Goal: Manage account settings

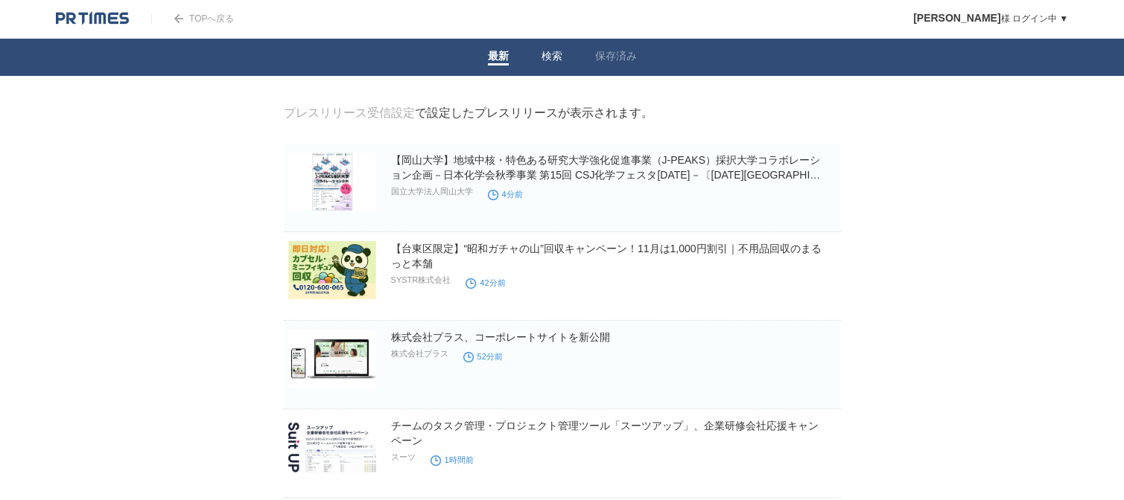
click at [547, 60] on link "検索" at bounding box center [551, 58] width 21 height 16
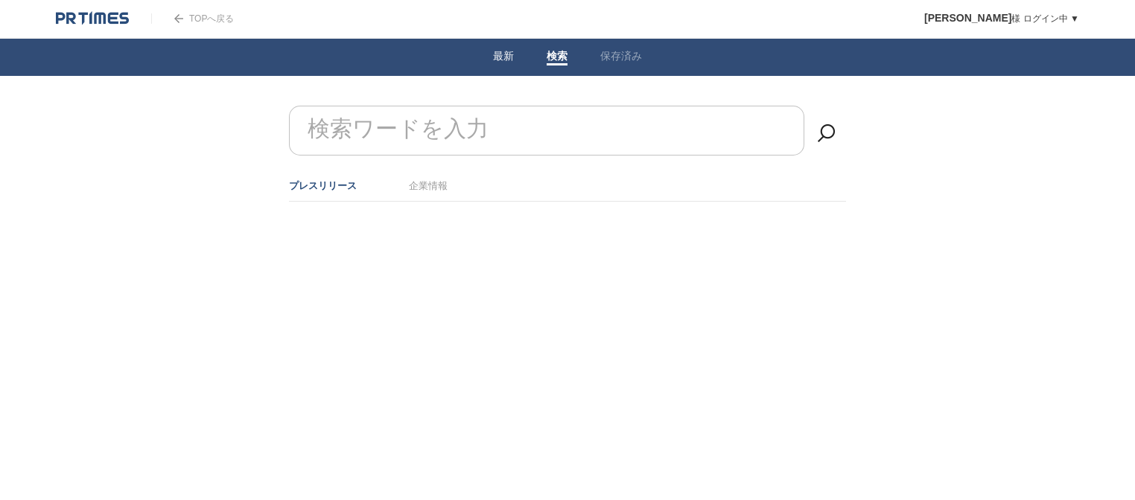
click at [506, 65] on span at bounding box center [503, 64] width 21 height 2
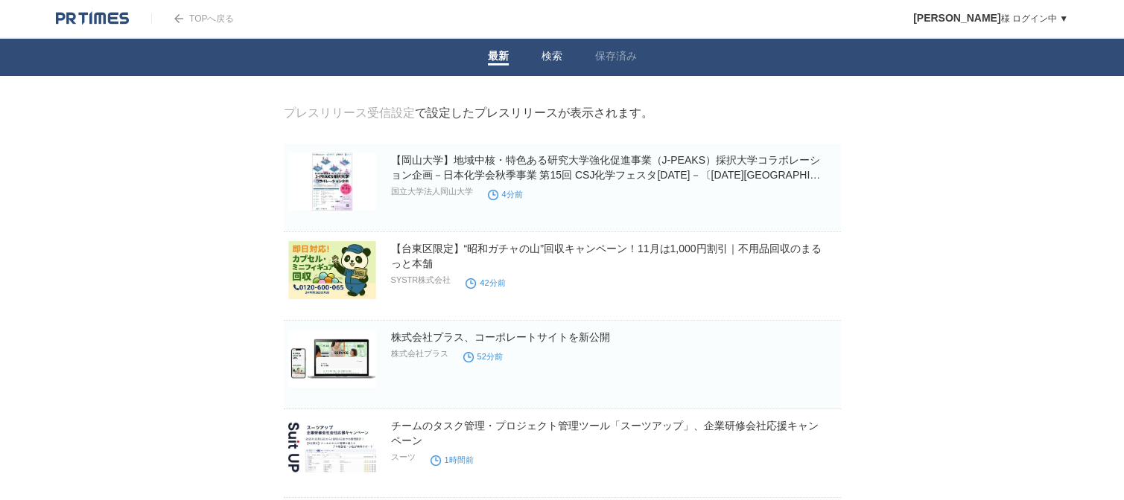
click at [544, 64] on span at bounding box center [551, 64] width 21 height 2
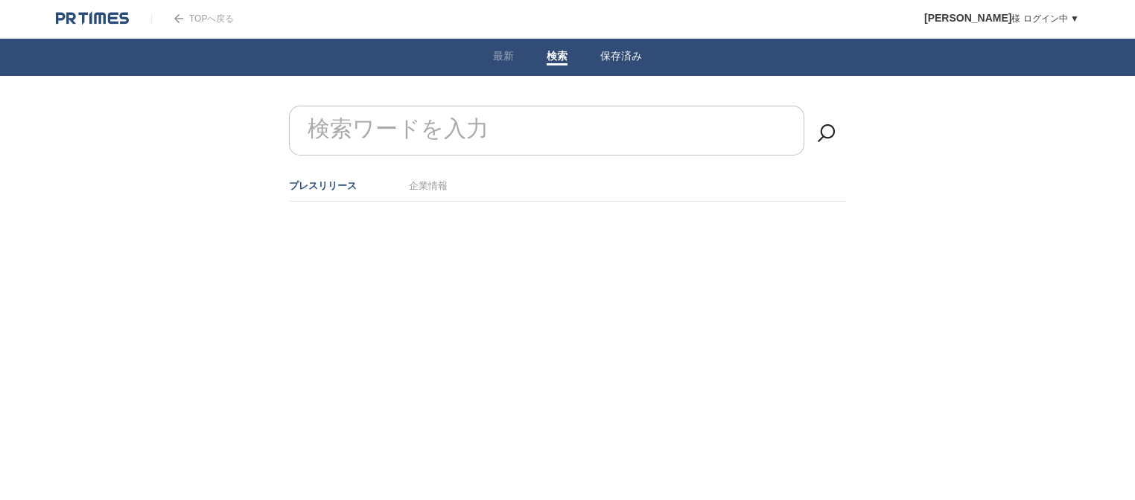
click at [620, 63] on link "保存済み" at bounding box center [621, 58] width 42 height 16
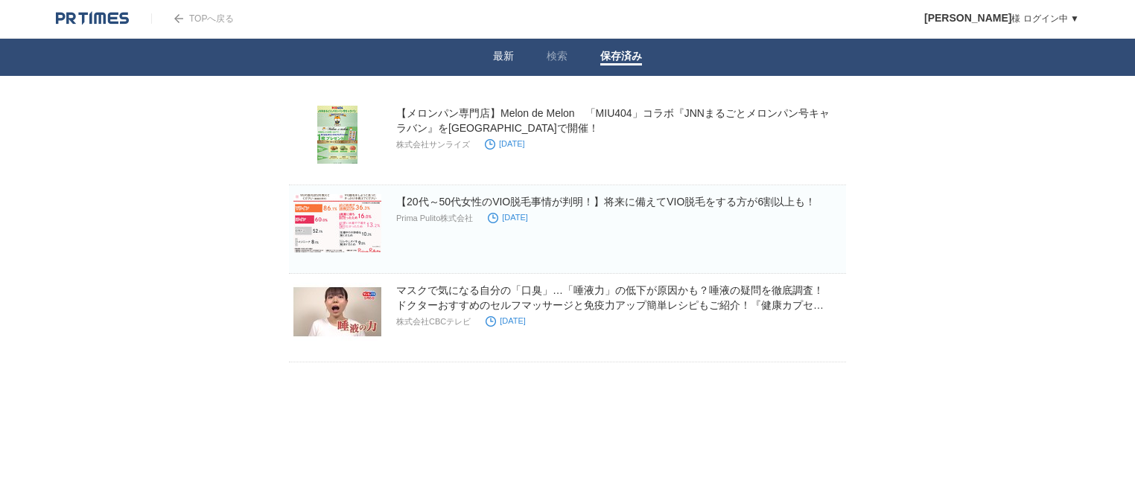
click at [509, 71] on li "最新" at bounding box center [504, 57] width 54 height 37
click at [501, 57] on link "最新" at bounding box center [503, 58] width 21 height 16
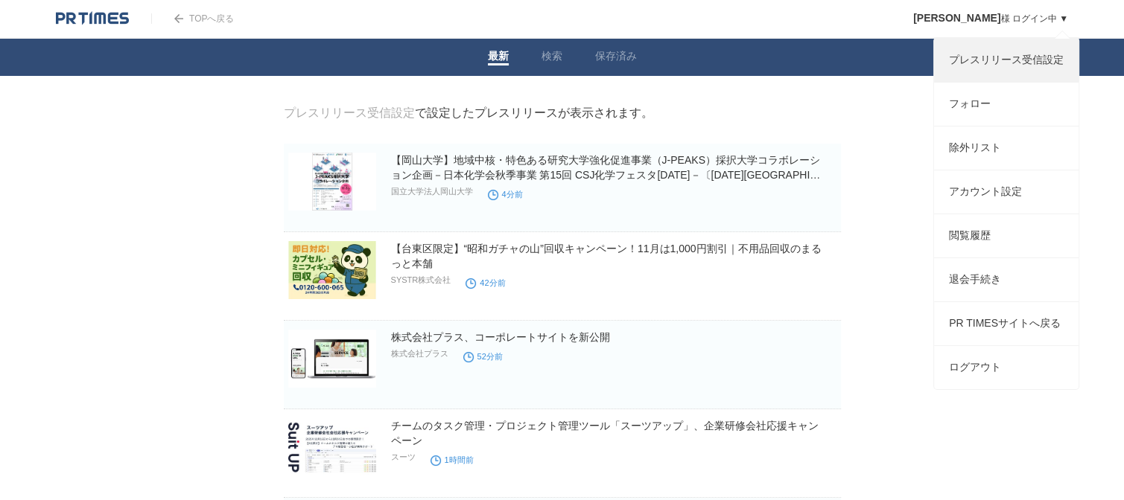
click at [998, 55] on link "プレスリリース受信設定" at bounding box center [1006, 60] width 144 height 43
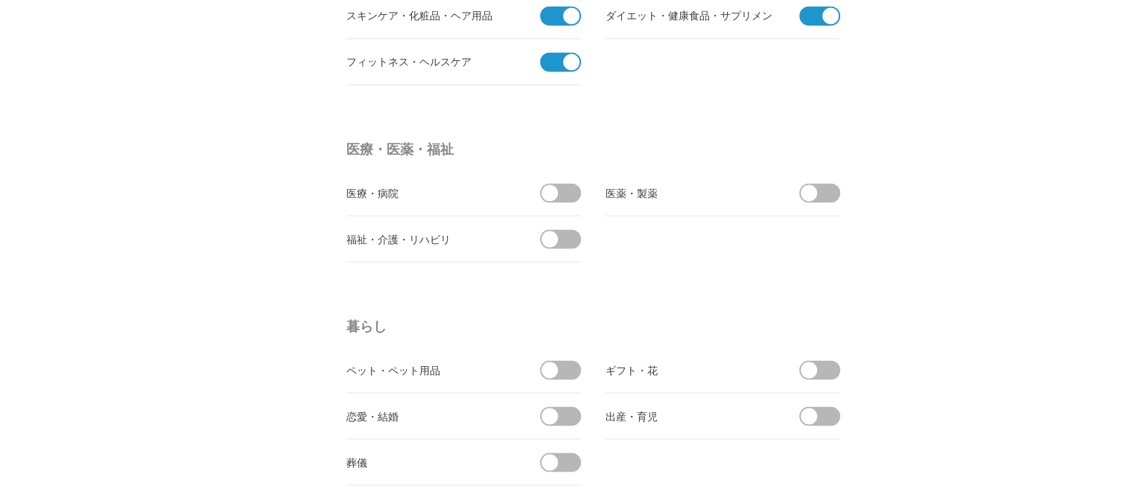
scroll to position [2308, 0]
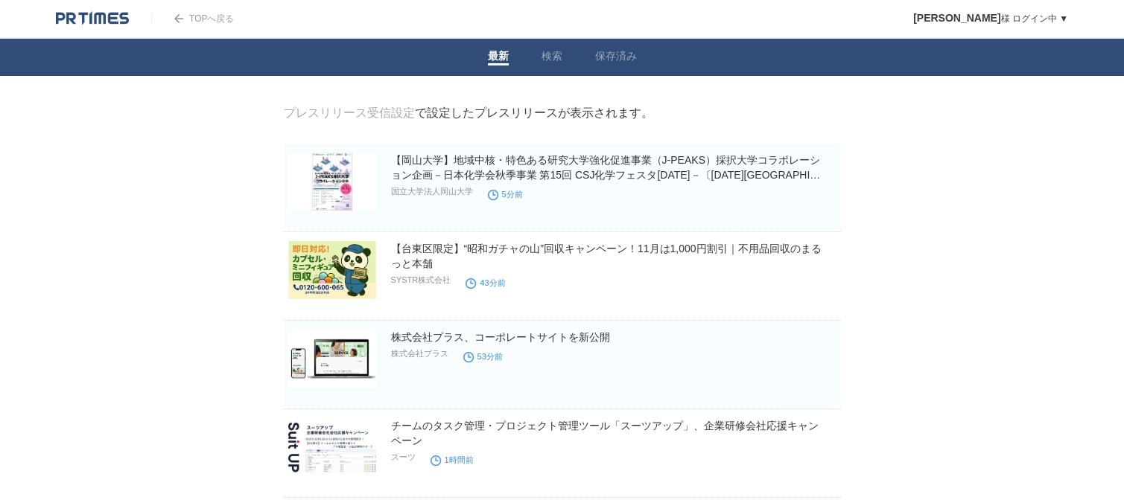
click at [202, 11] on div "TOPへ戻る" at bounding box center [192, 18] width 83 height 37
click at [207, 19] on link "TOPへ戻る" at bounding box center [192, 18] width 83 height 10
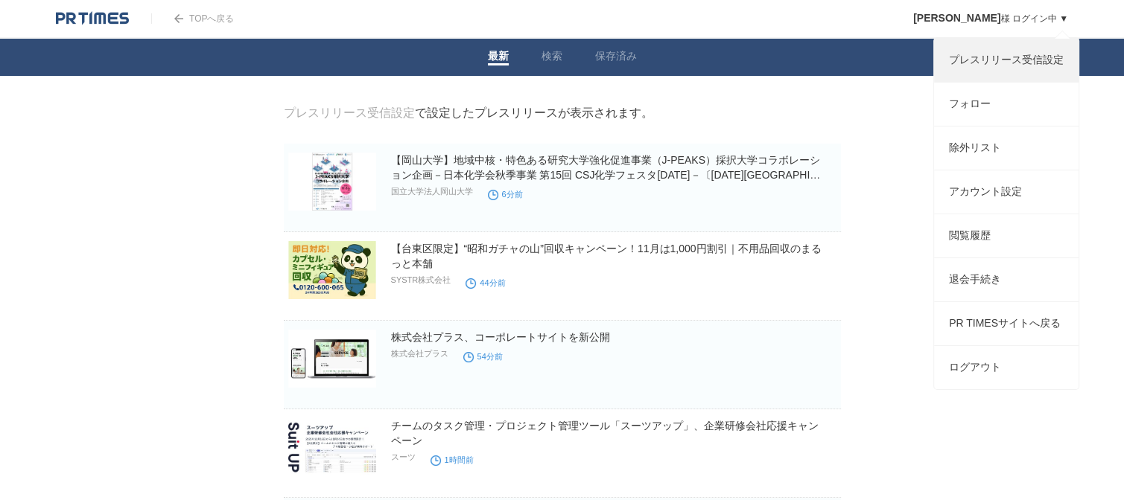
click at [990, 59] on link "プレスリリース受信設定" at bounding box center [1006, 60] width 144 height 43
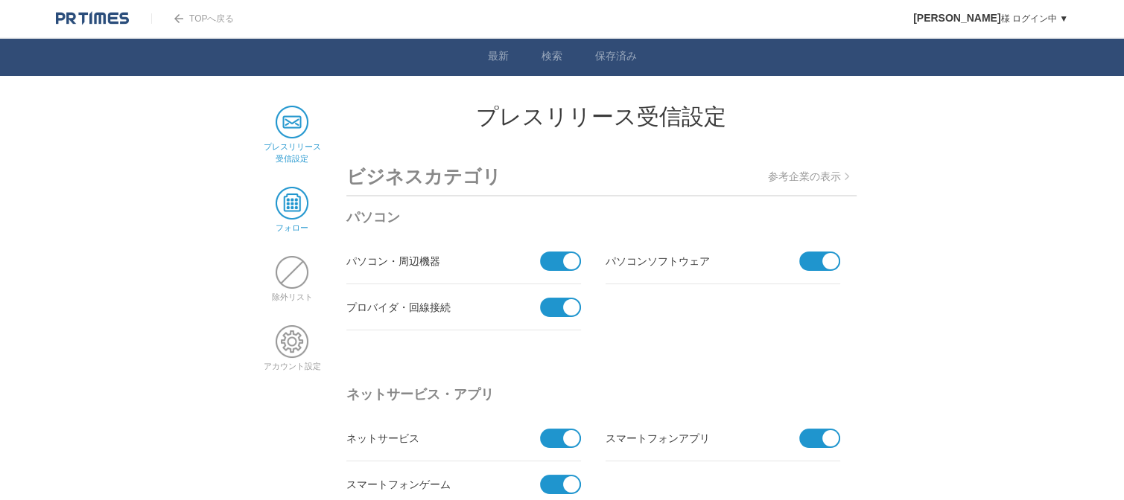
click at [280, 208] on span at bounding box center [292, 203] width 33 height 33
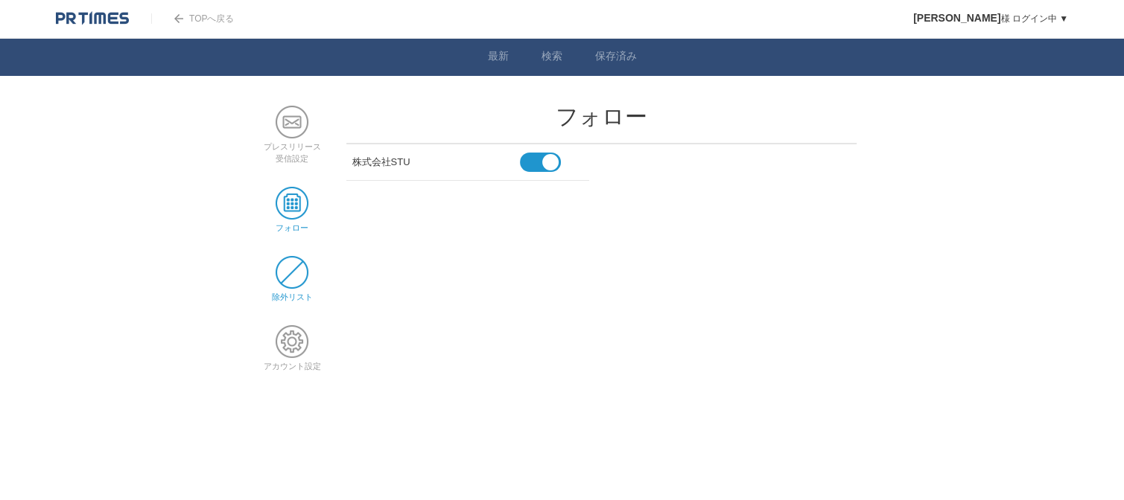
click at [292, 278] on span at bounding box center [292, 272] width 33 height 33
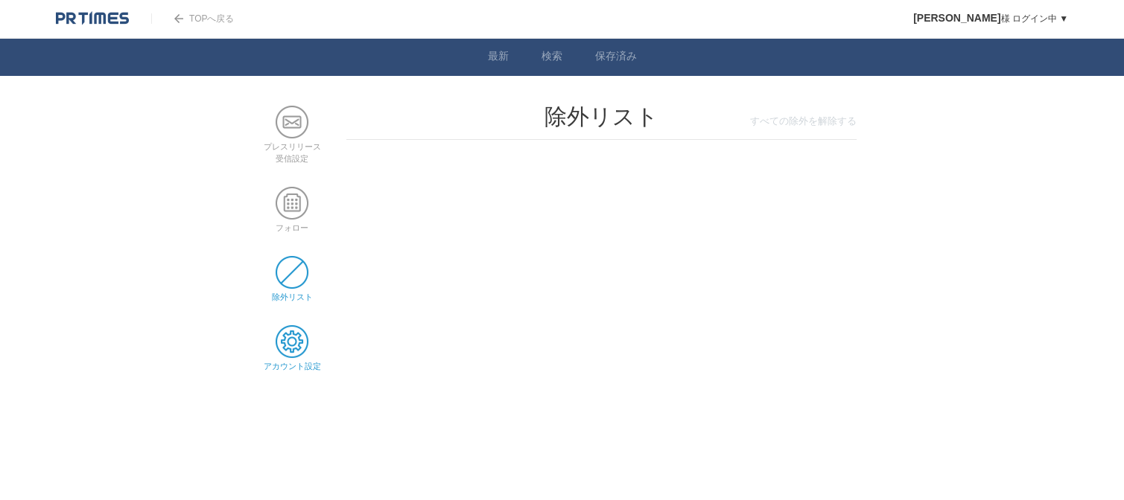
click at [293, 333] on span at bounding box center [292, 341] width 33 height 33
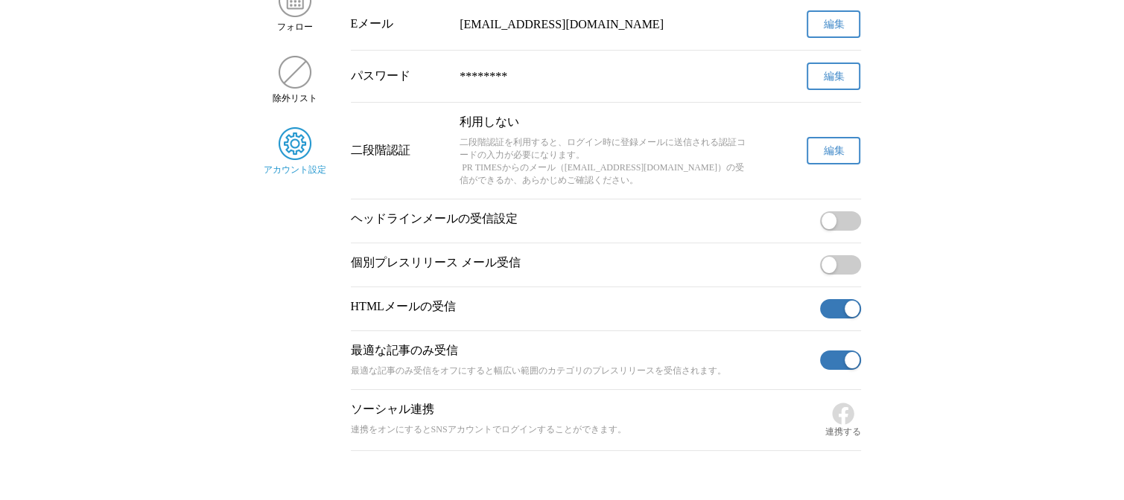
scroll to position [130, 0]
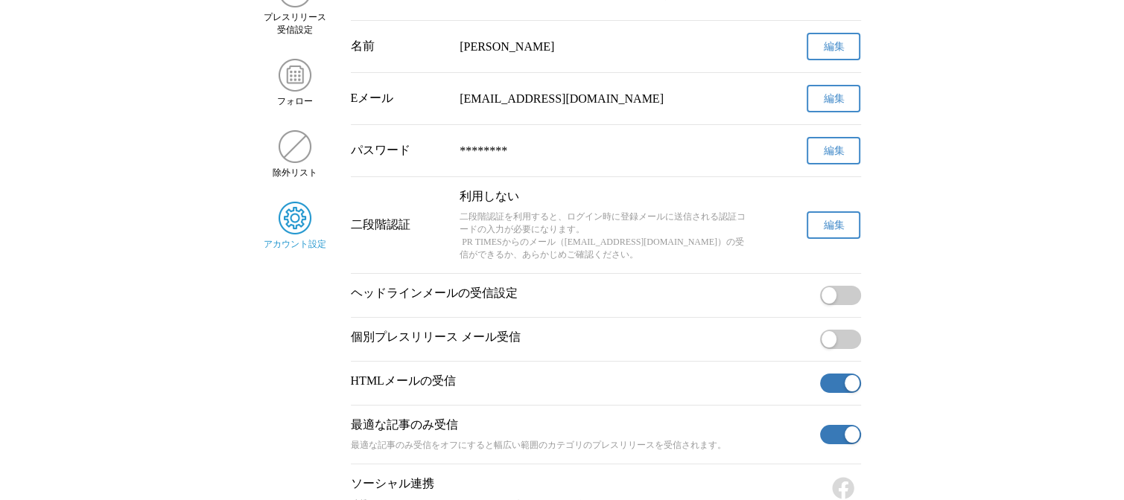
click at [832, 346] on span "button" at bounding box center [828, 339] width 15 height 16
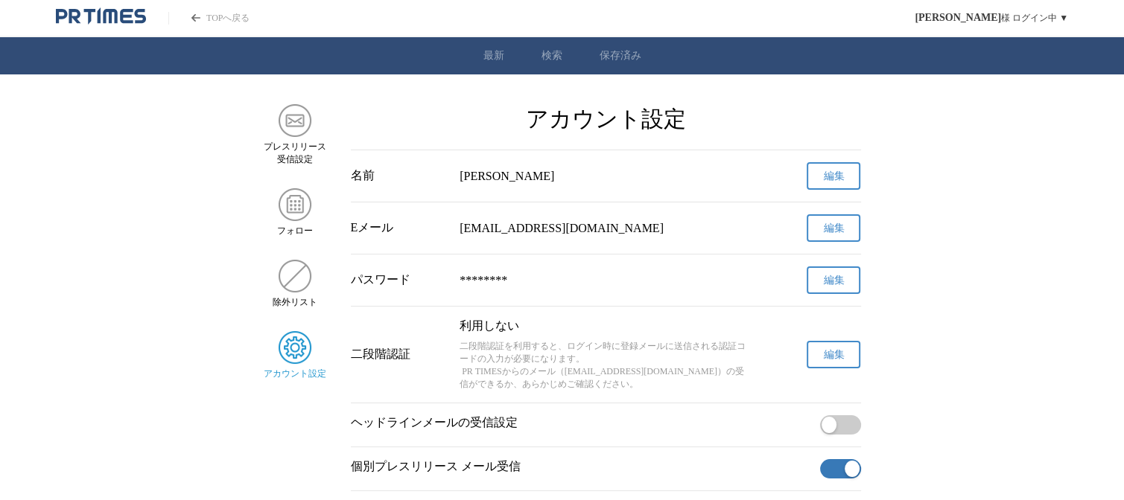
click at [82, 14] on icon "PR TIMESのトップページはこちら" at bounding box center [101, 16] width 90 height 18
